Goal: Information Seeking & Learning: Check status

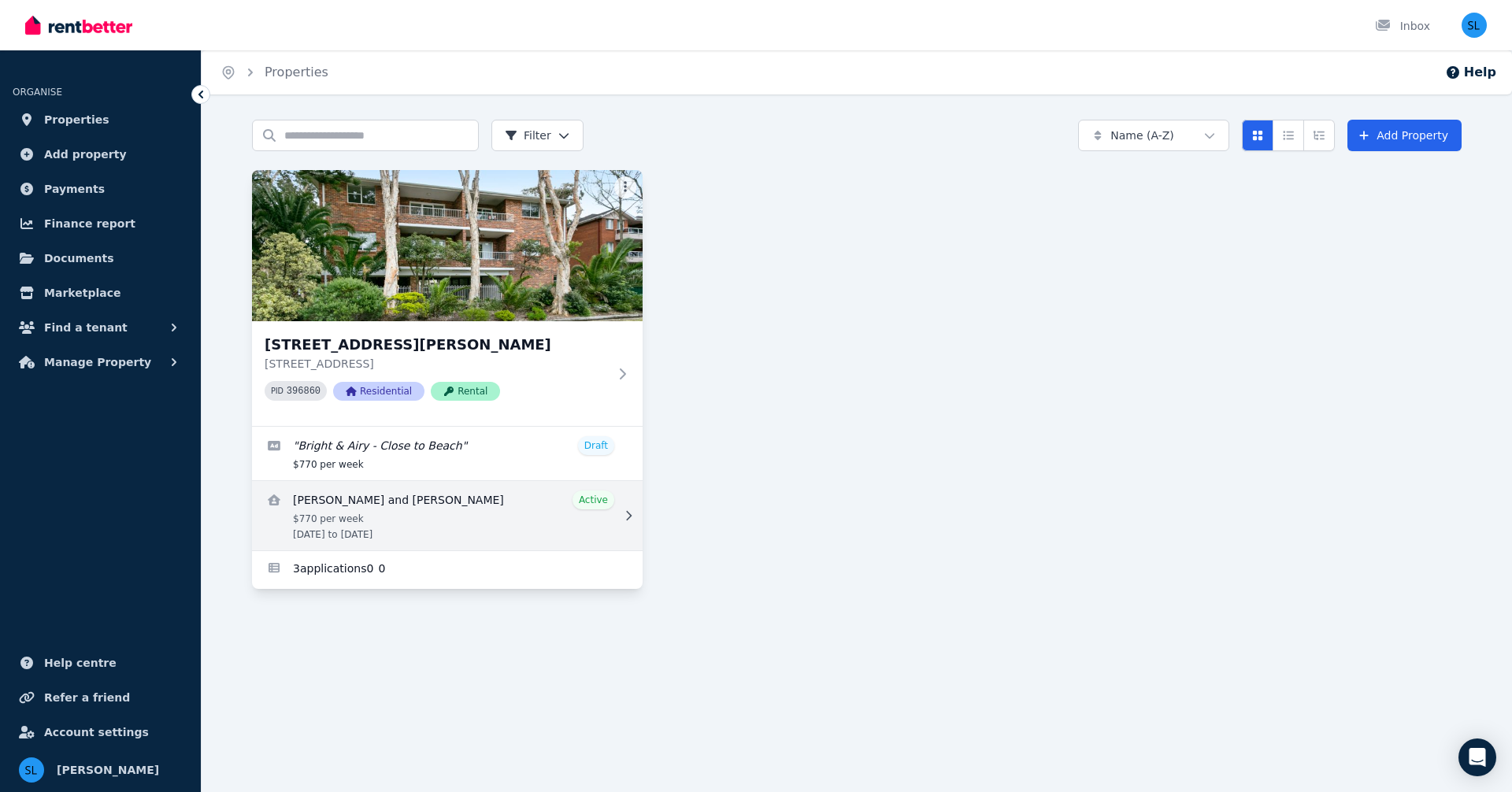
click at [371, 502] on link "View details for Brooke Barclay and Phoebe Chambers" at bounding box center [447, 515] width 390 height 69
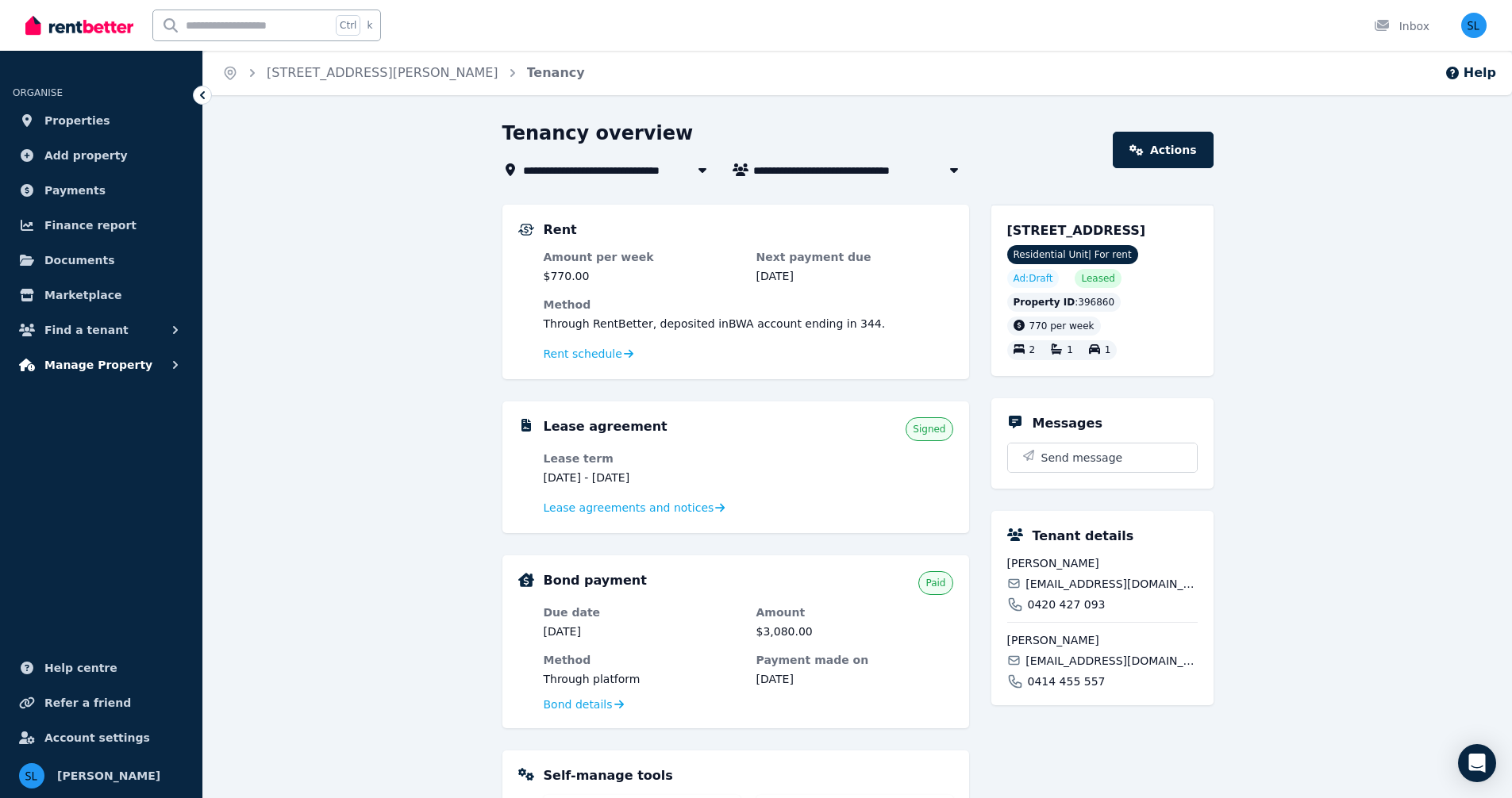
click at [114, 364] on span "Manage Property" at bounding box center [98, 365] width 108 height 19
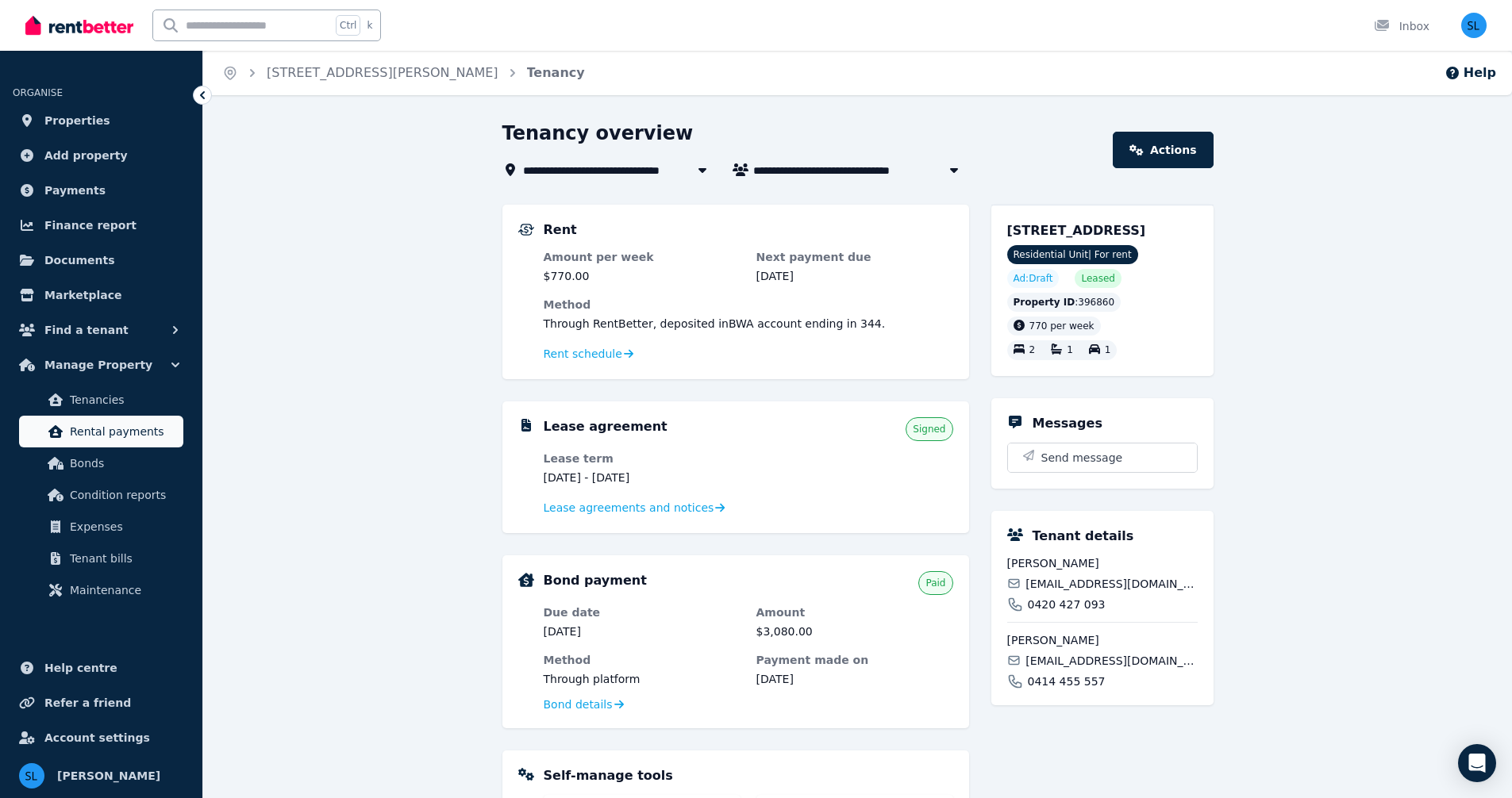
click at [107, 434] on span "Rental payments" at bounding box center [123, 432] width 107 height 19
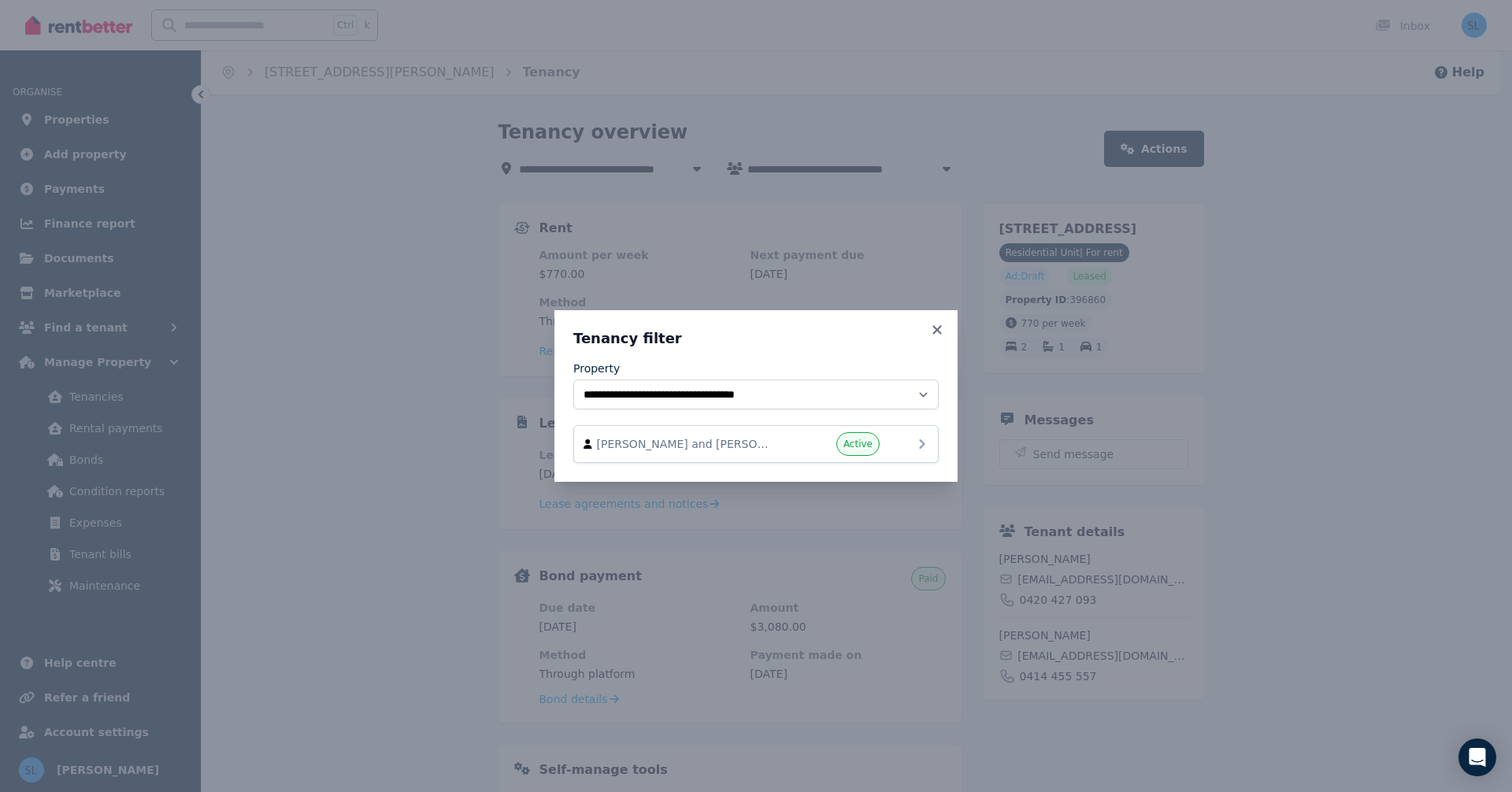
click at [712, 438] on span "[PERSON_NAME] and [PERSON_NAME]" at bounding box center [687, 443] width 179 height 16
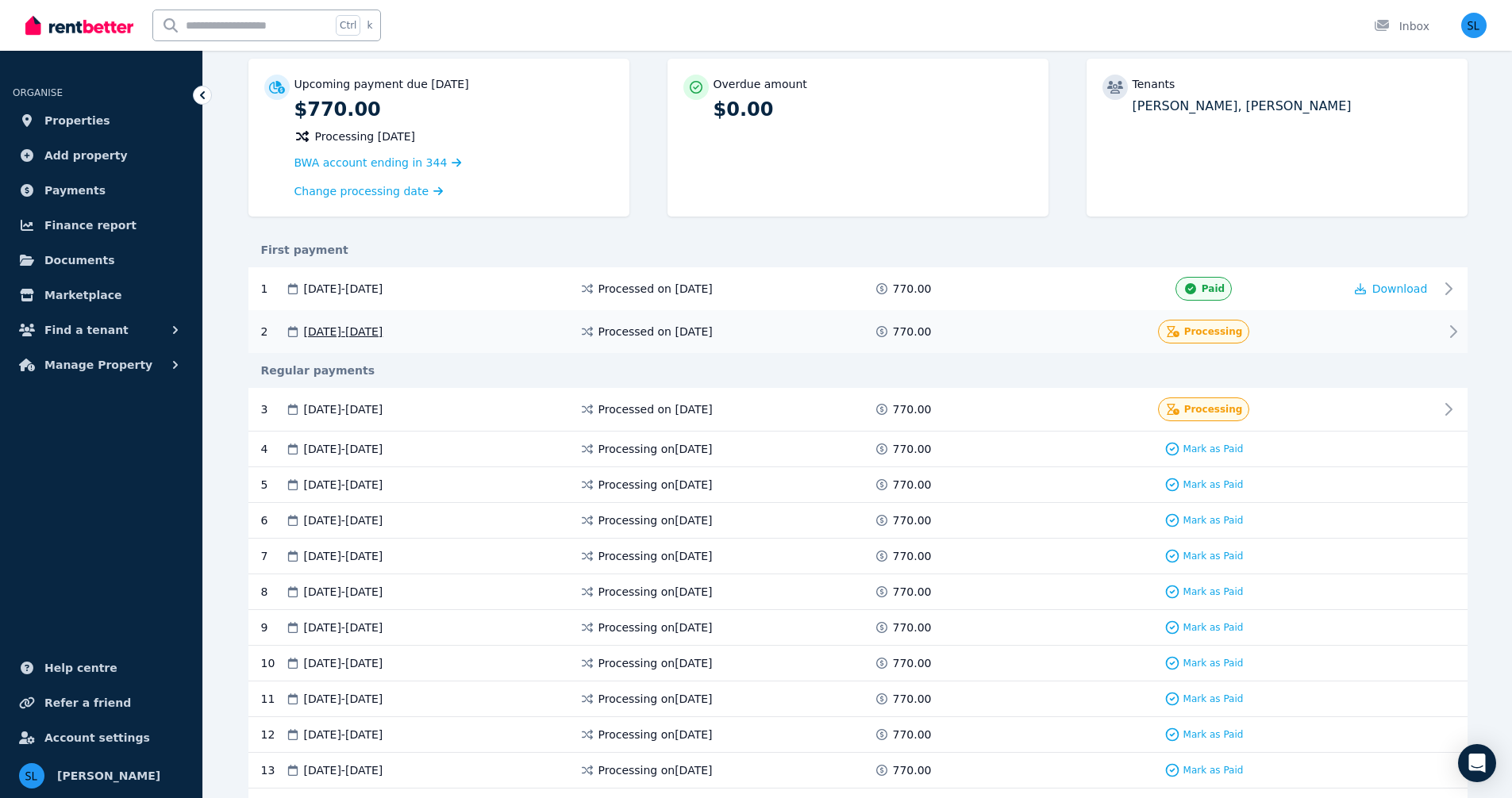
scroll to position [185, 0]
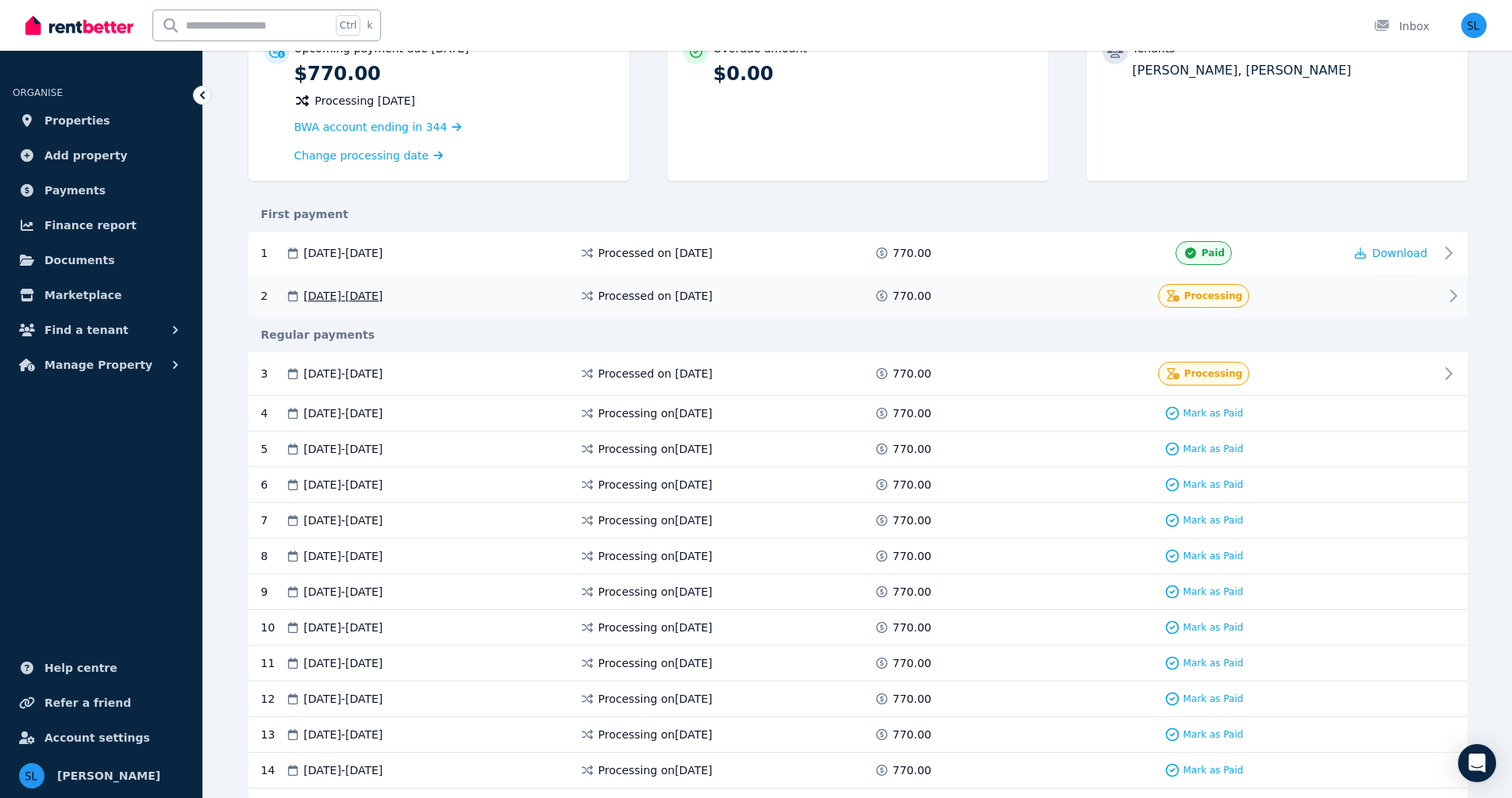
click at [1210, 294] on span "Processing" at bounding box center [1213, 295] width 59 height 13
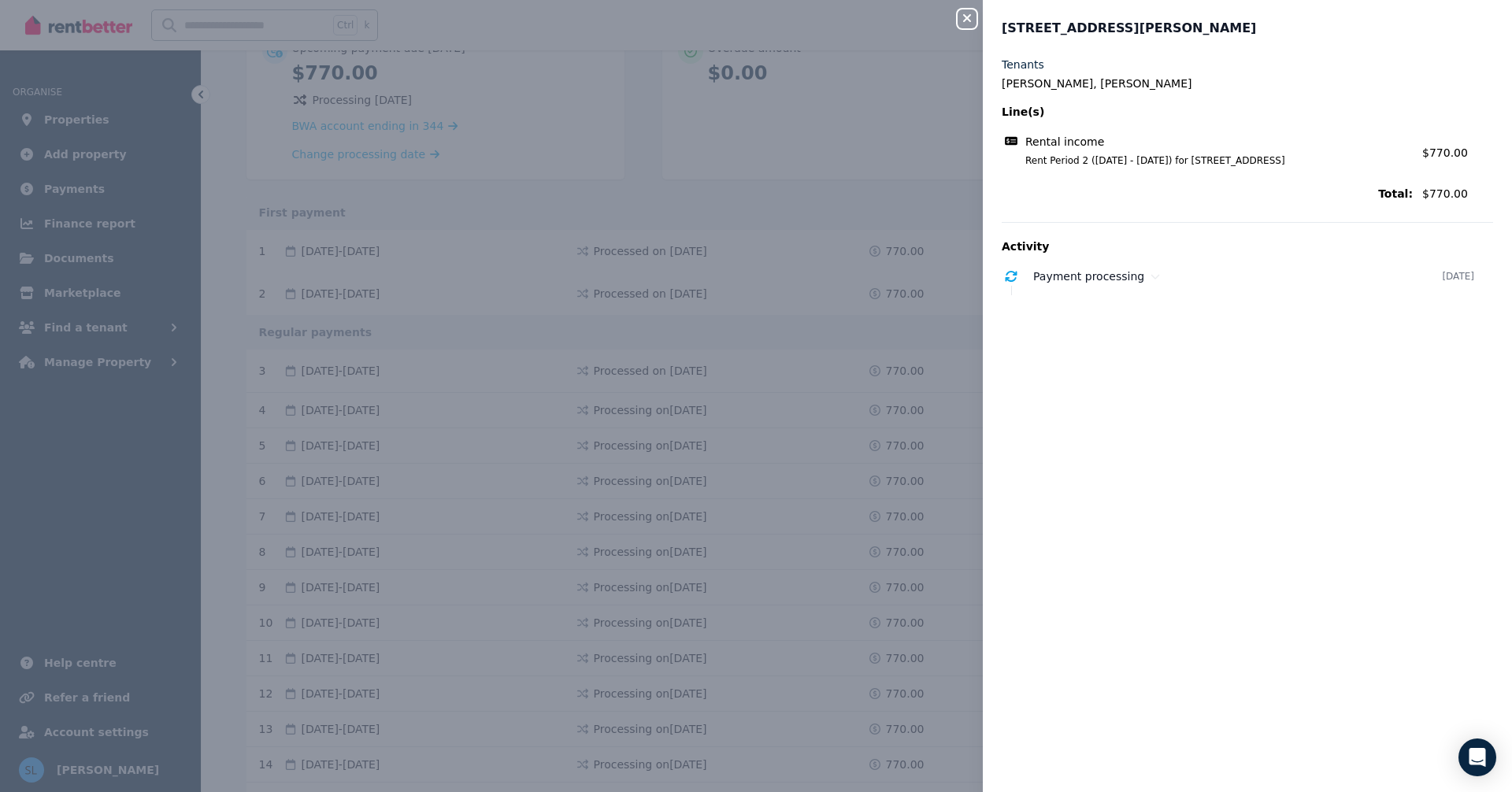
click at [957, 12] on icon "button" at bounding box center [966, 17] width 19 height 12
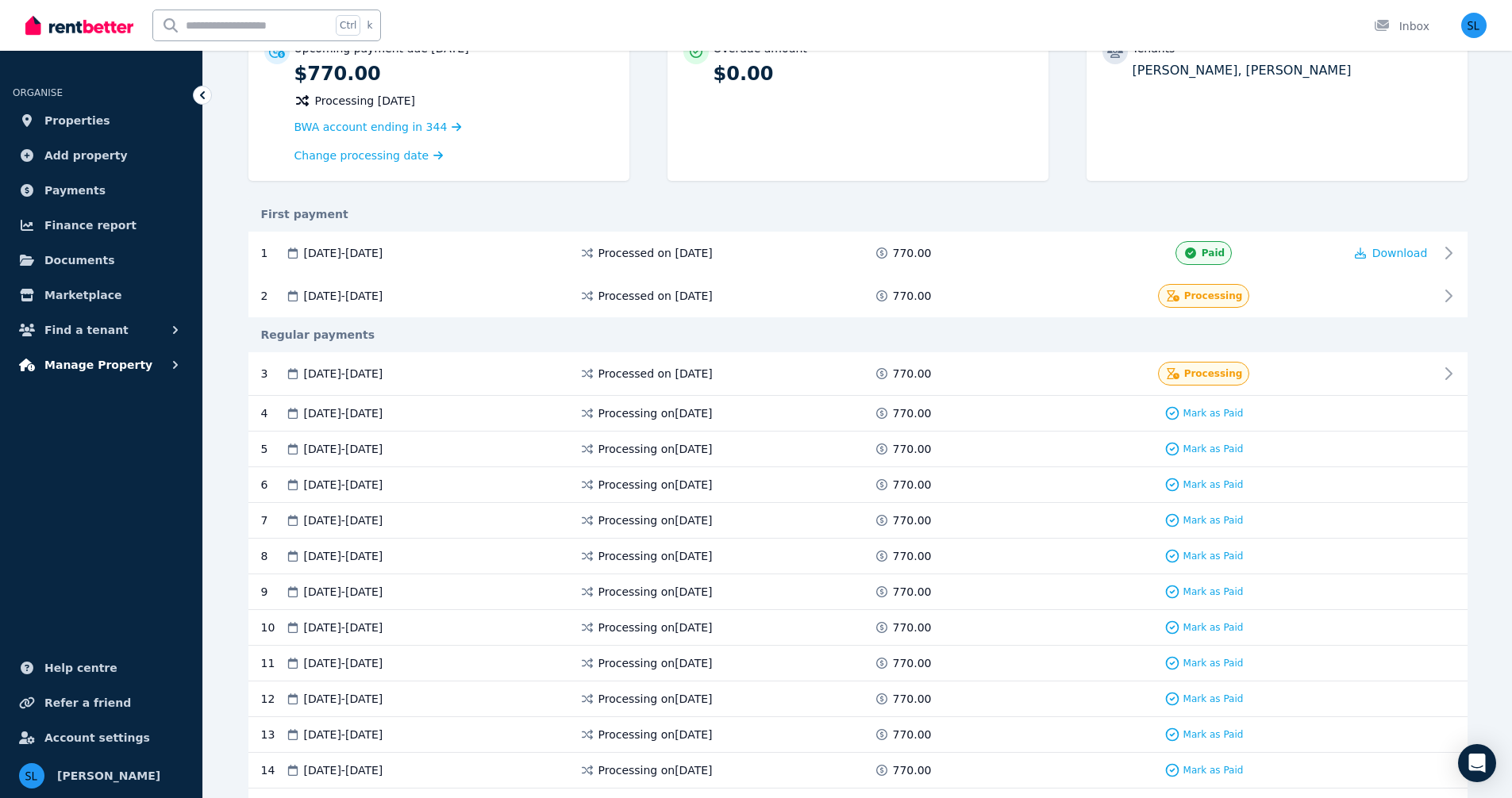
click at [97, 360] on span "Manage Property" at bounding box center [98, 365] width 108 height 19
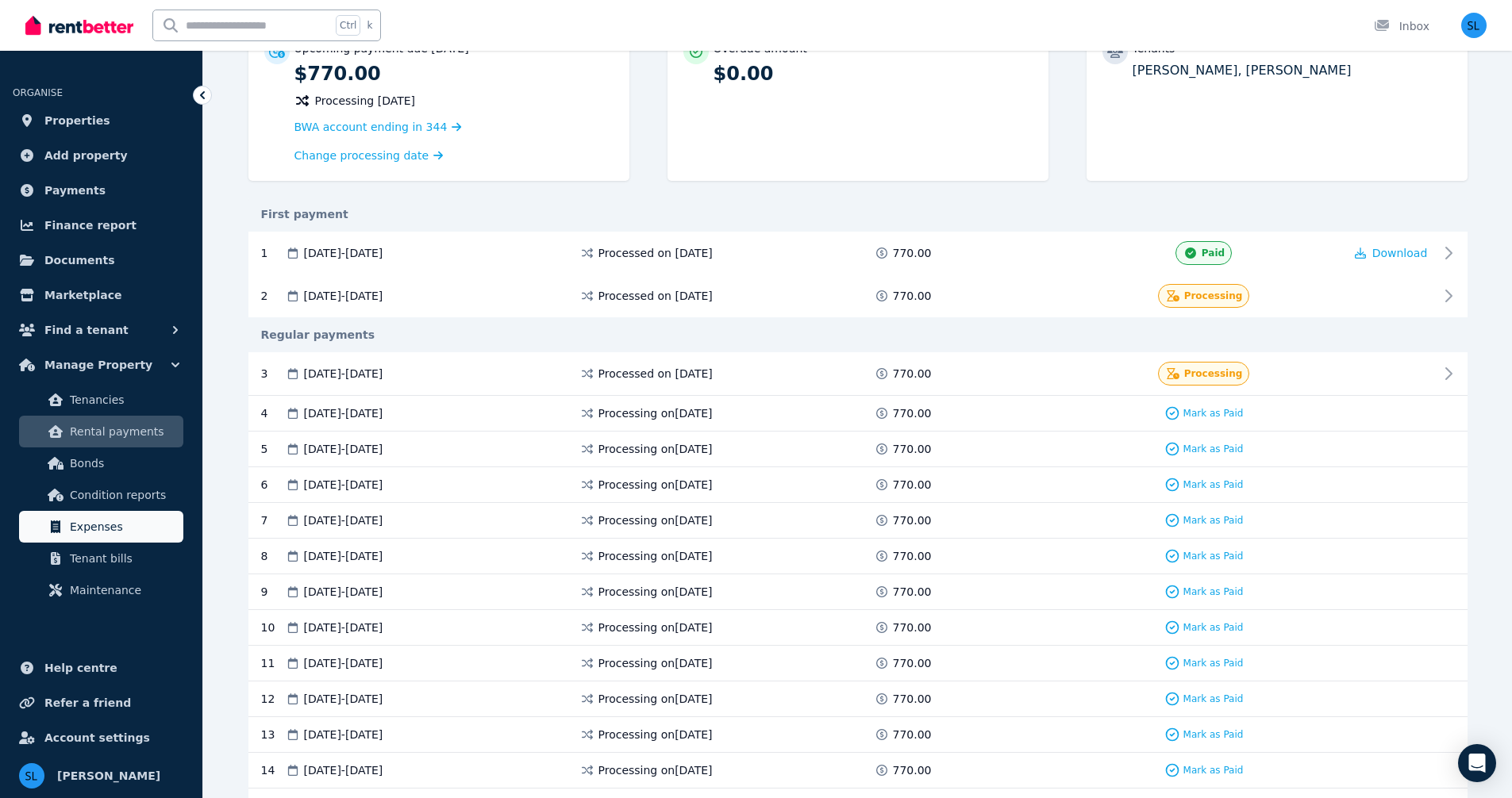
click at [91, 522] on span "Expenses" at bounding box center [123, 526] width 107 height 19
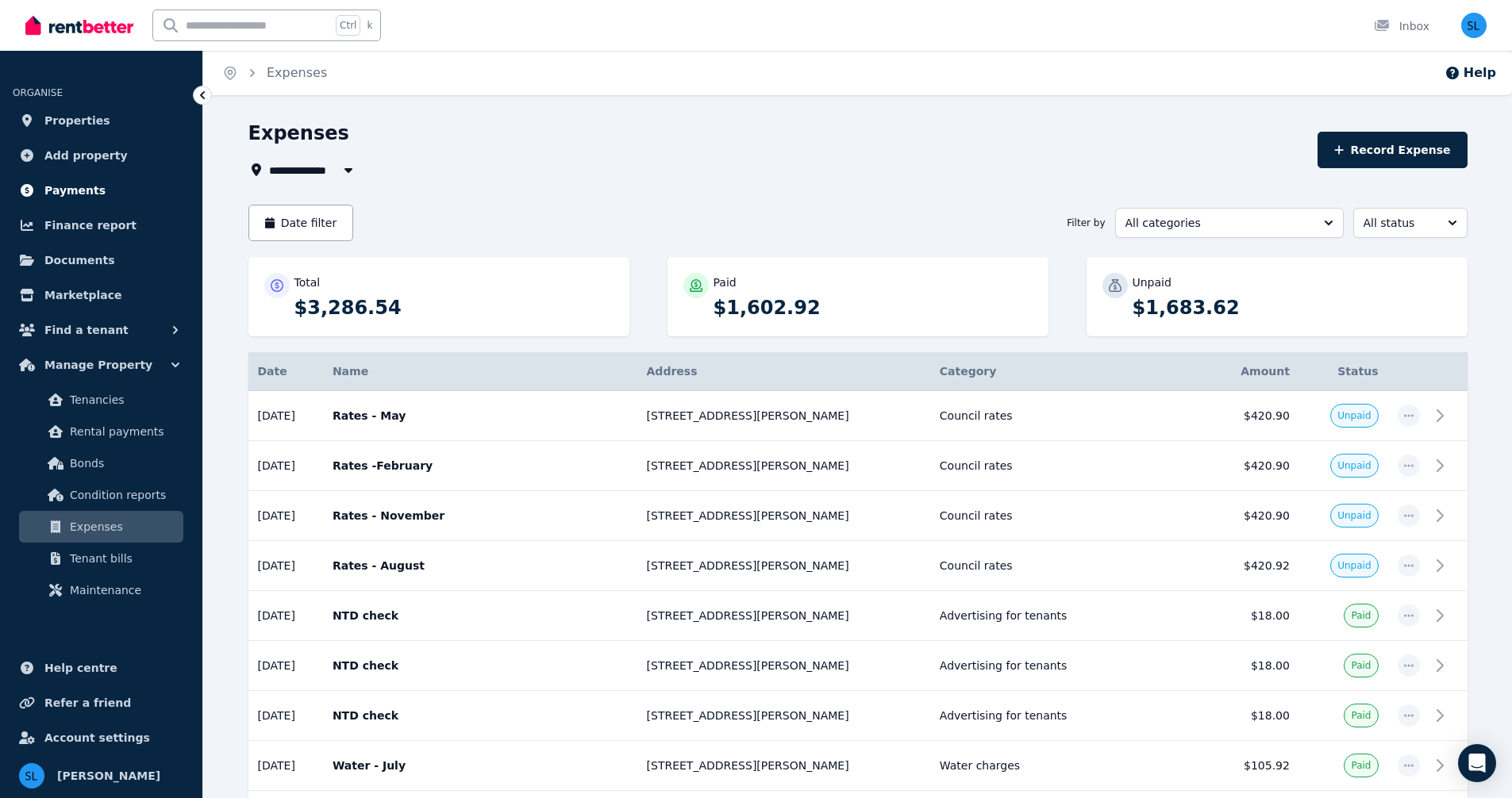
click at [74, 187] on span "Payments" at bounding box center [74, 190] width 61 height 19
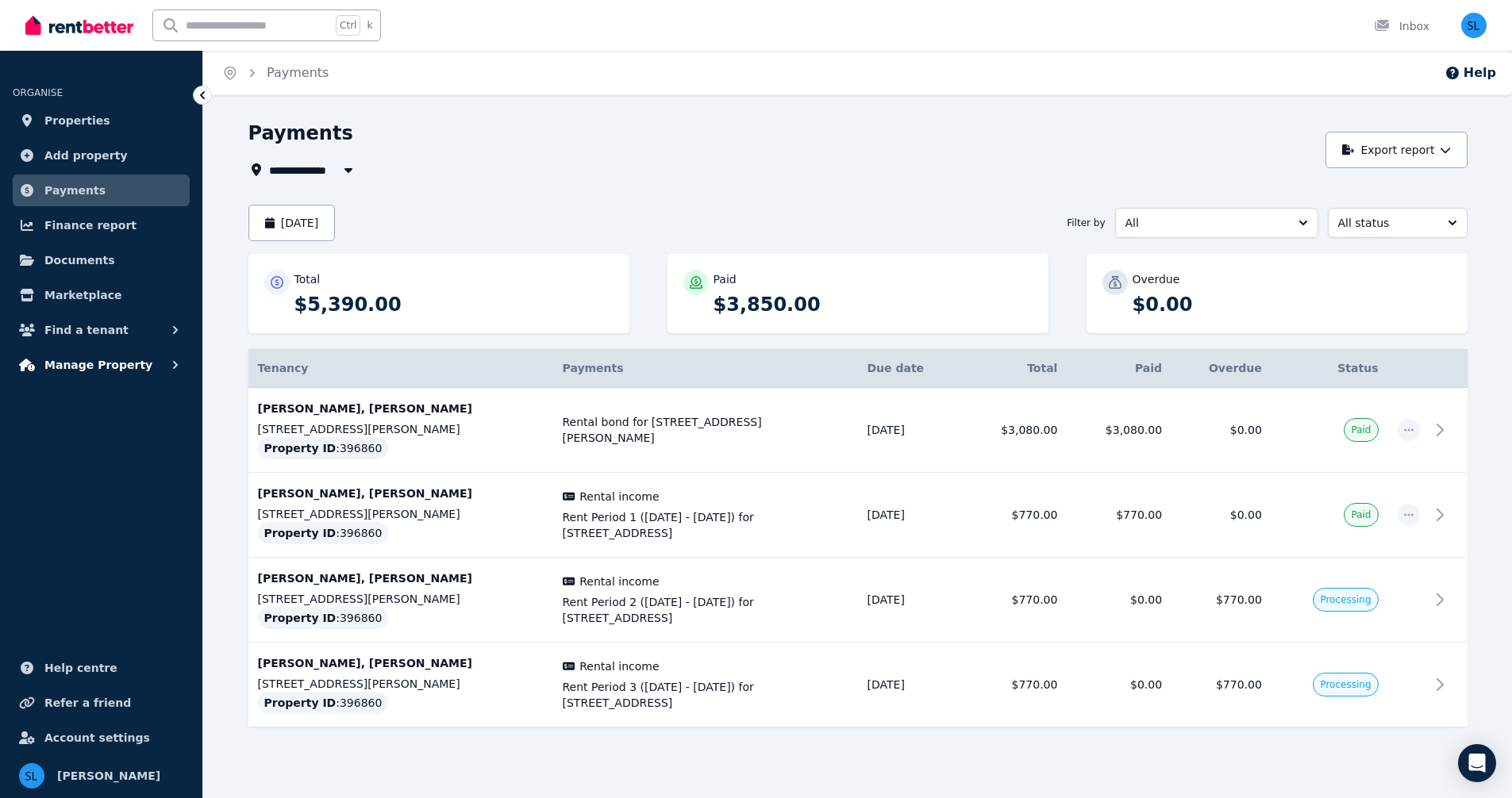
click at [76, 366] on span "Manage Property" at bounding box center [98, 365] width 108 height 19
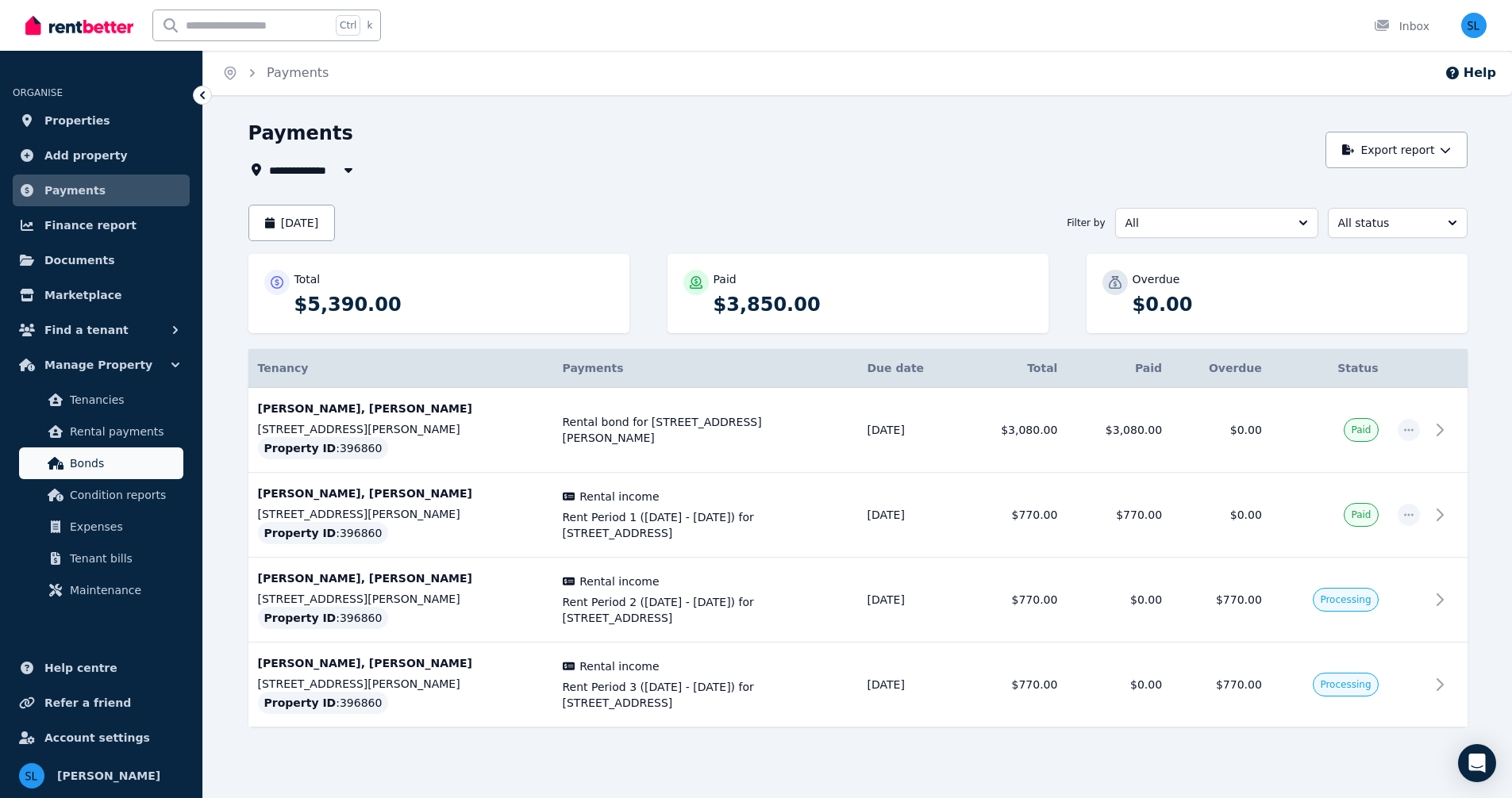
click at [103, 465] on span "Bonds" at bounding box center [123, 463] width 107 height 19
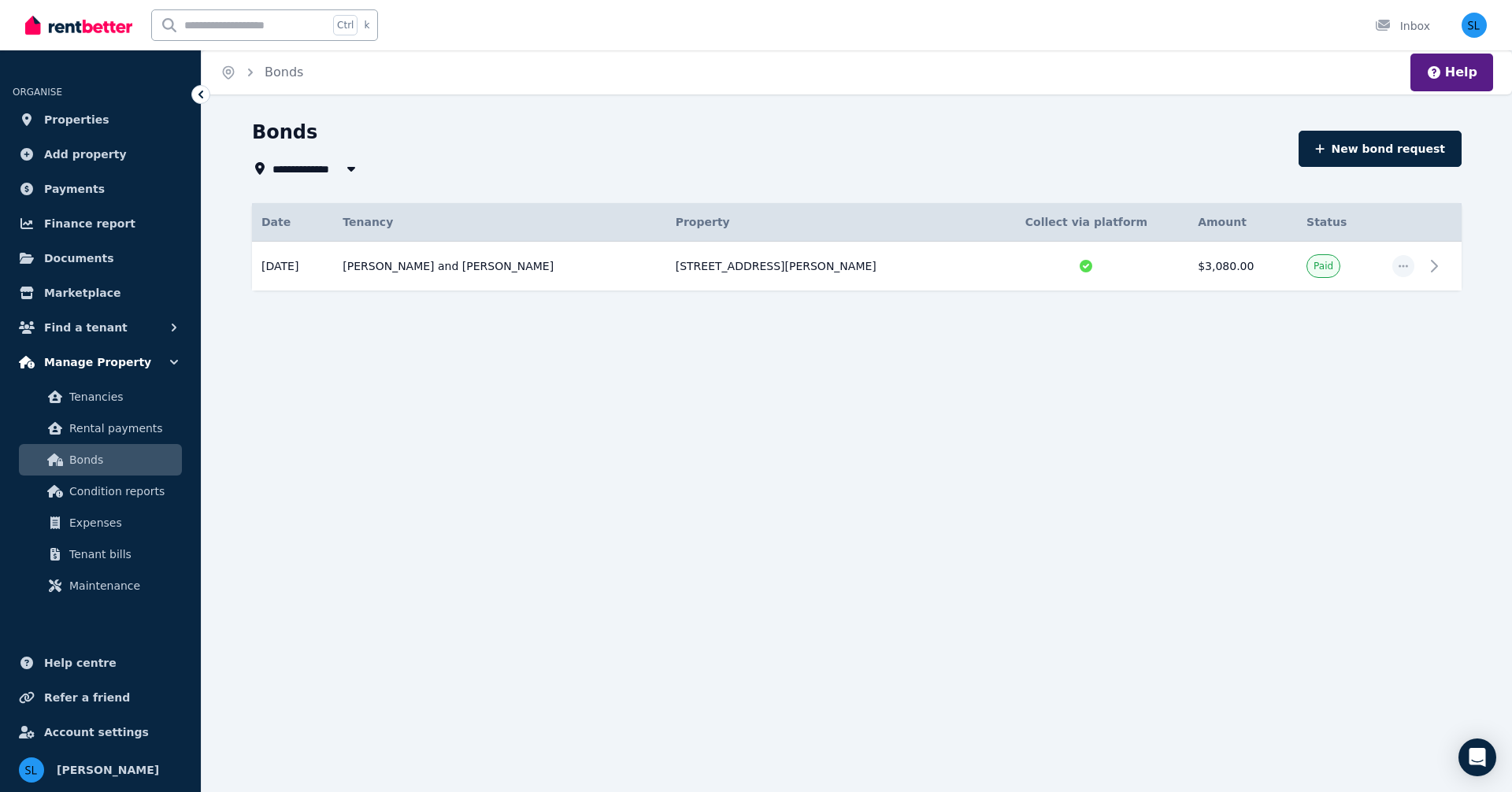
click at [172, 362] on icon "button" at bounding box center [174, 362] width 7 height 5
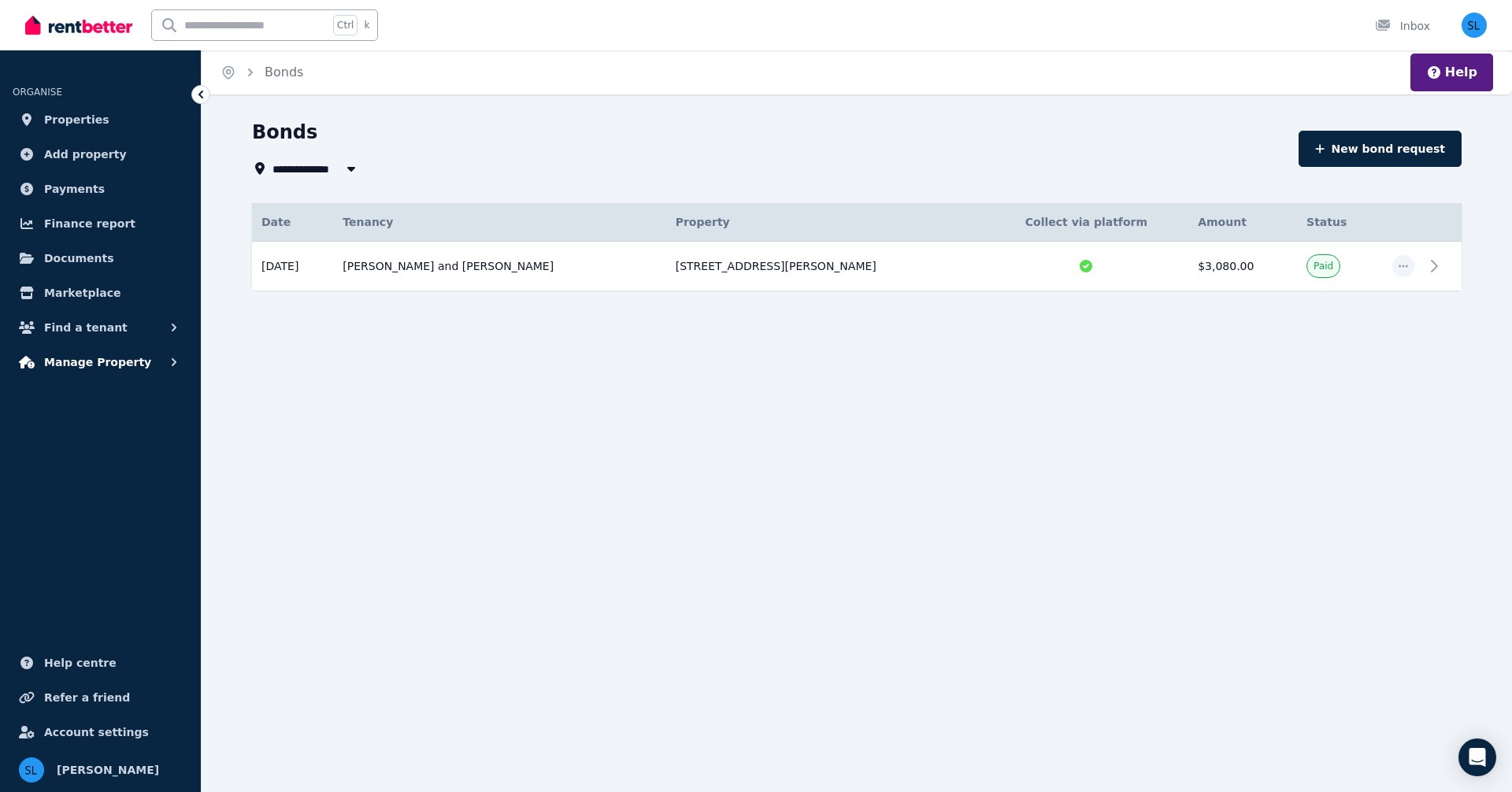
click at [105, 359] on span "Manage Property" at bounding box center [97, 362] width 107 height 19
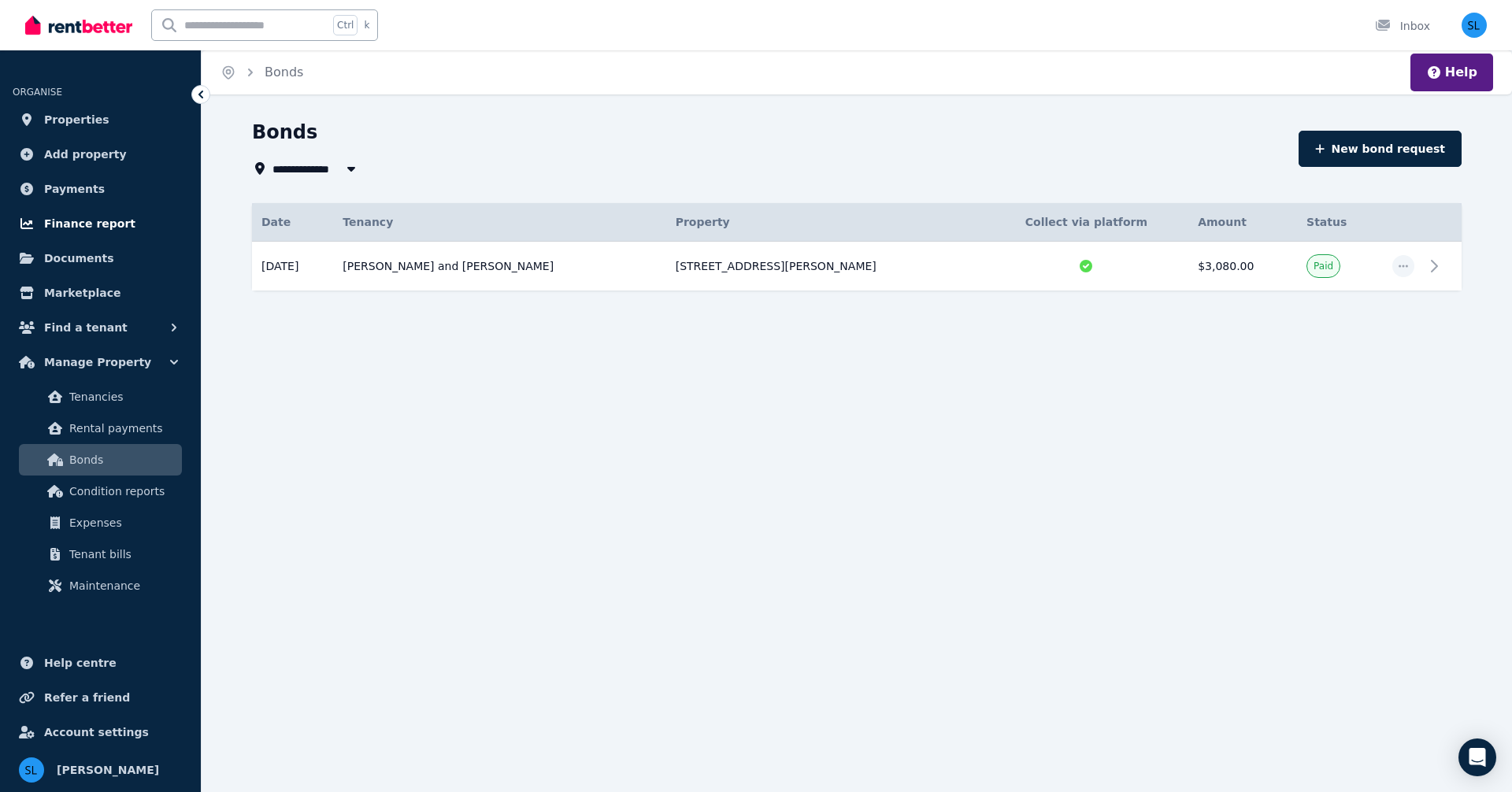
click at [86, 219] on span "Finance report" at bounding box center [90, 223] width 91 height 19
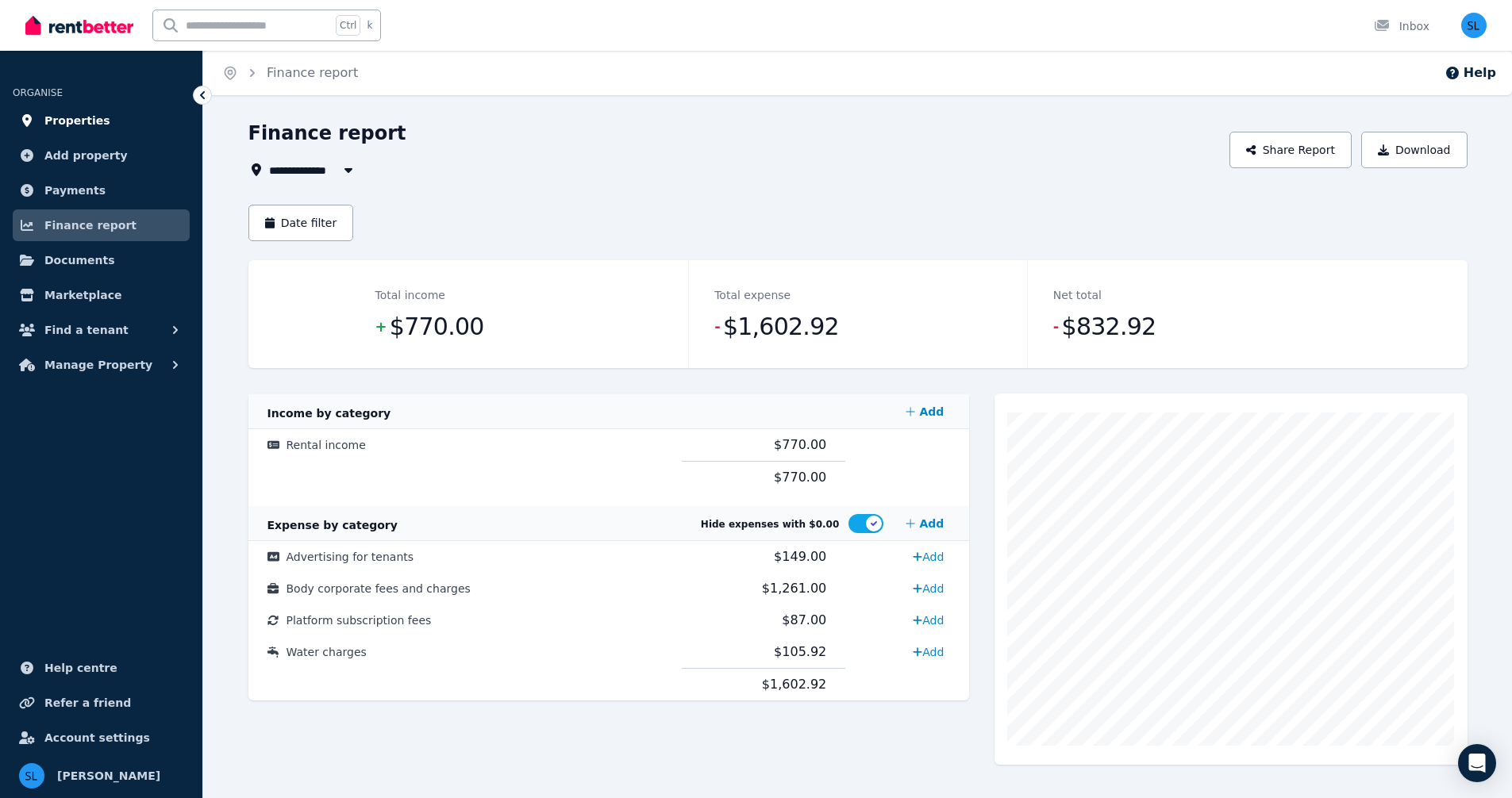
click at [63, 120] on span "Properties" at bounding box center [77, 120] width 66 height 19
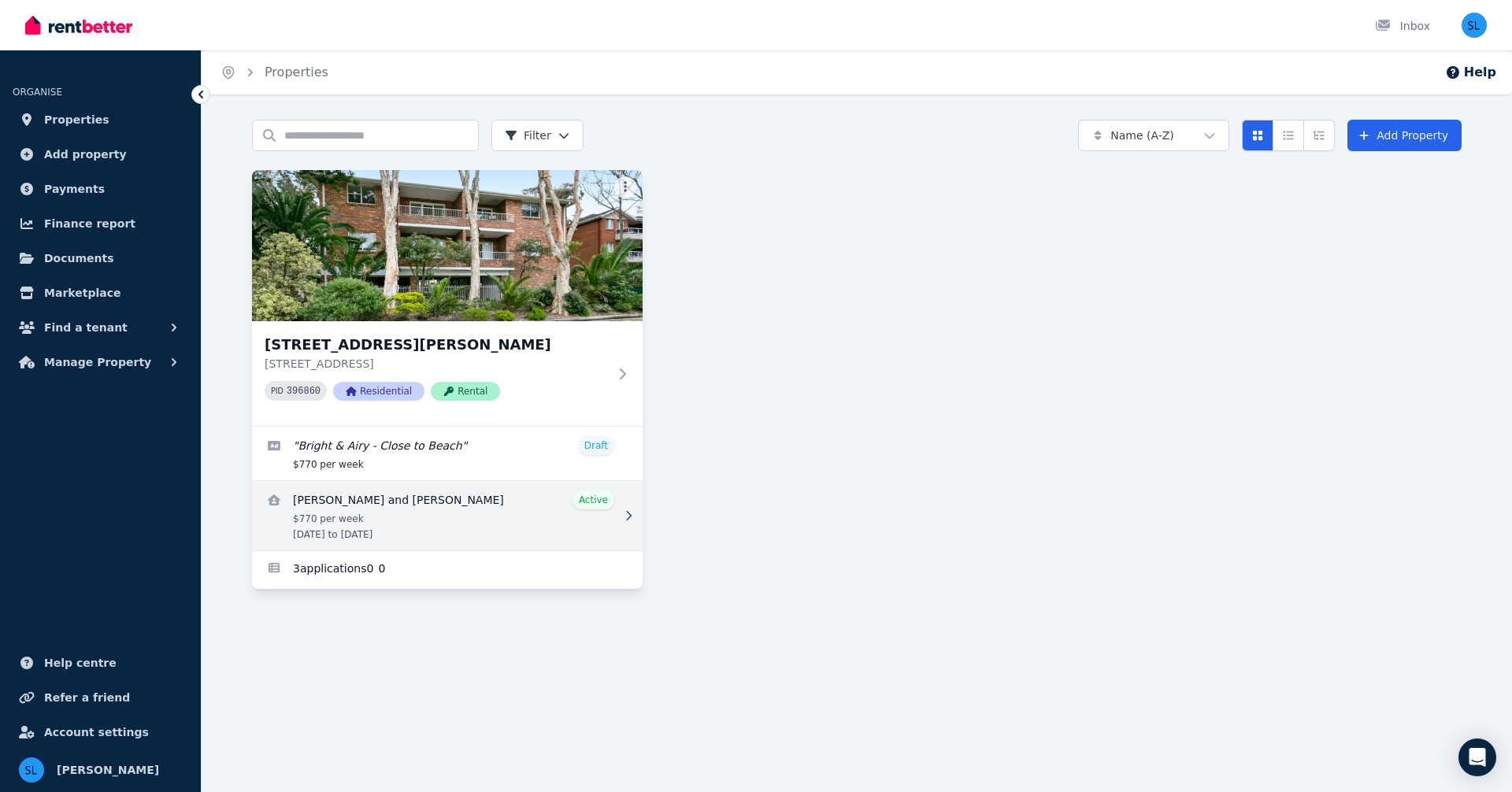
click at [375, 511] on link "View details for Brooke Barclay and Phoebe Chambers" at bounding box center [447, 515] width 390 height 69
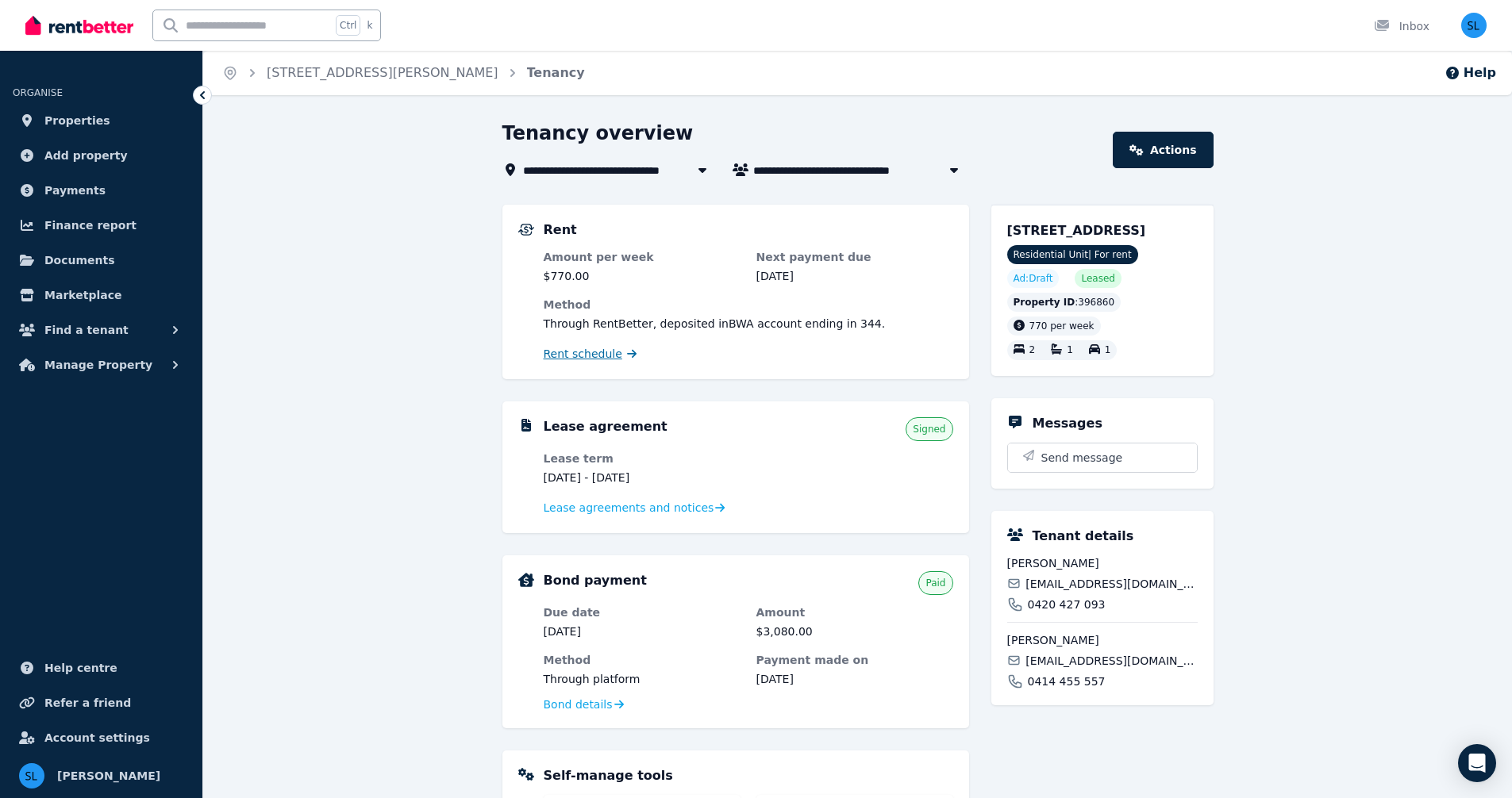
click at [607, 352] on span "Rent schedule" at bounding box center [583, 353] width 79 height 16
